Goal: Task Accomplishment & Management: Manage account settings

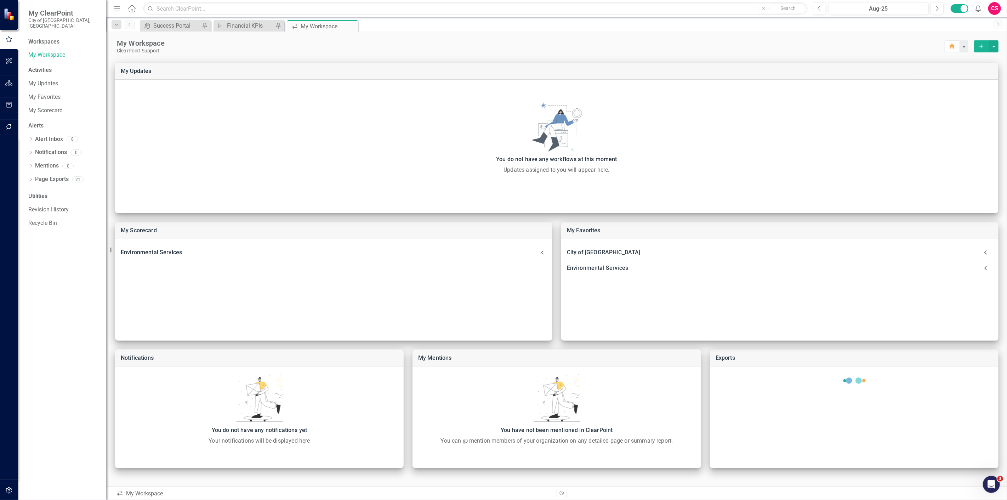
click at [10, 83] on icon "button" at bounding box center [8, 83] width 7 height 6
click at [30, 79] on icon "Dropdown" at bounding box center [30, 81] width 5 height 4
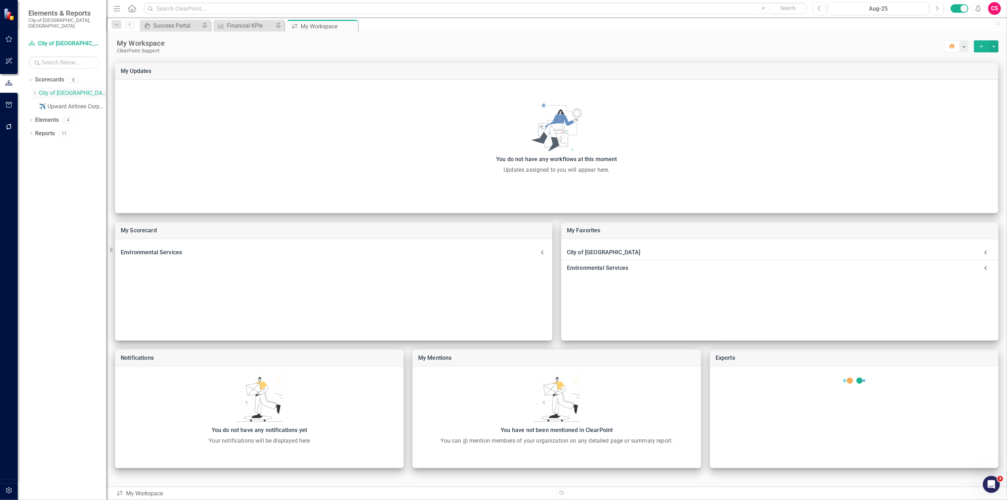
click at [36, 91] on icon "Dropdown" at bounding box center [34, 93] width 5 height 4
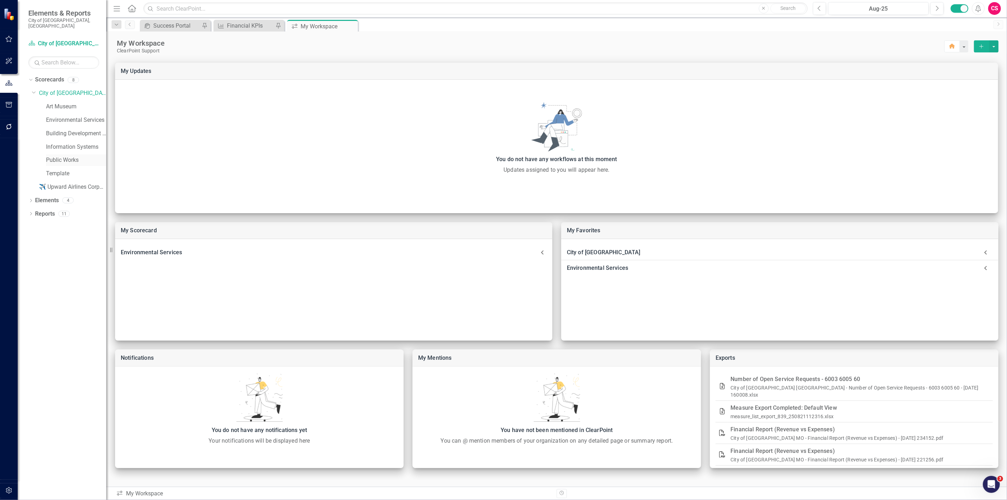
click at [53, 156] on link "Public Works" at bounding box center [76, 160] width 60 height 8
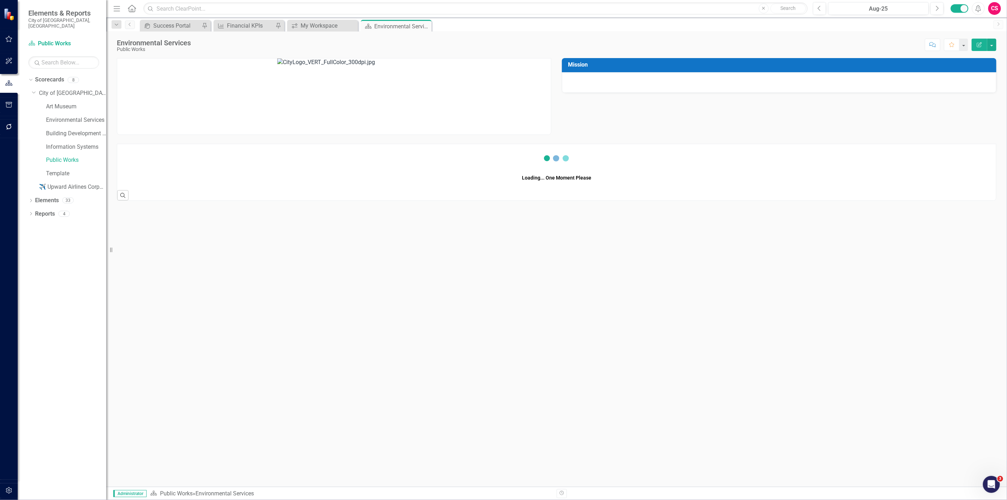
click at [979, 45] on icon "button" at bounding box center [979, 44] width 5 height 5
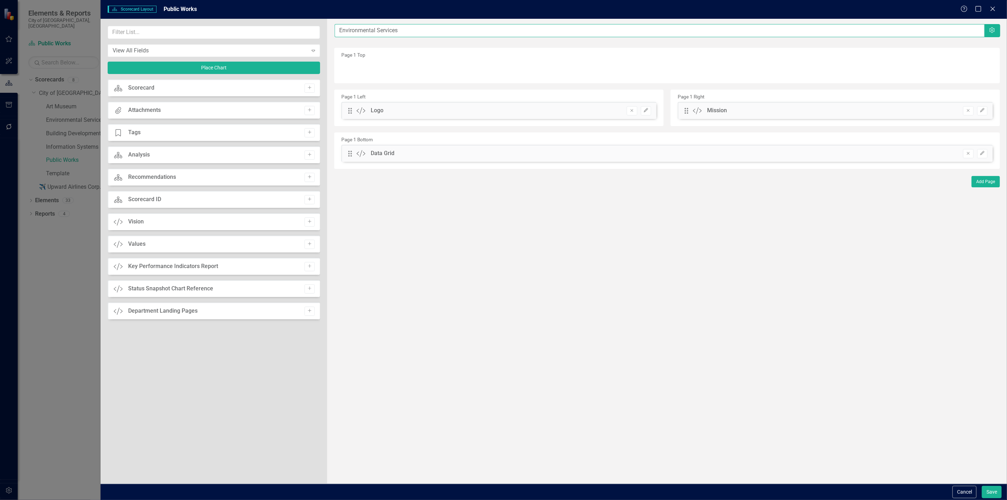
drag, startPoint x: 413, startPoint y: 28, endPoint x: 256, endPoint y: 41, distance: 157.8
click at [256, 41] on div "View All Fields Expand Place Chart Scorecard Scorecard Add Attachments Attachme…" at bounding box center [554, 251] width 907 height 465
type input "Public Works"
click at [982, 486] on button "Save" at bounding box center [992, 492] width 20 height 12
